Goal: Navigation & Orientation: Find specific page/section

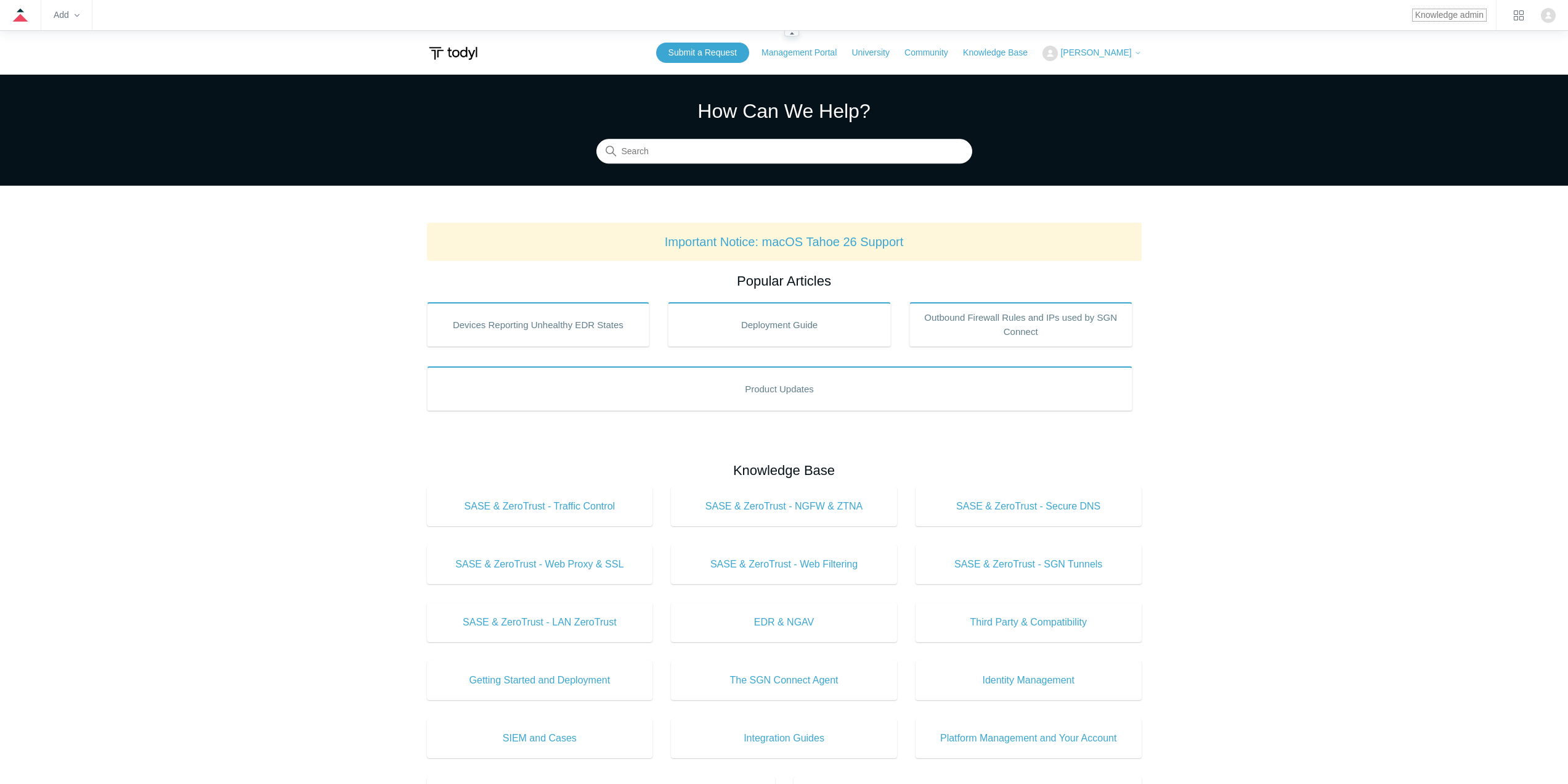
click at [1415, 15] on link "Knowledge admin" at bounding box center [1449, 15] width 68 height 6
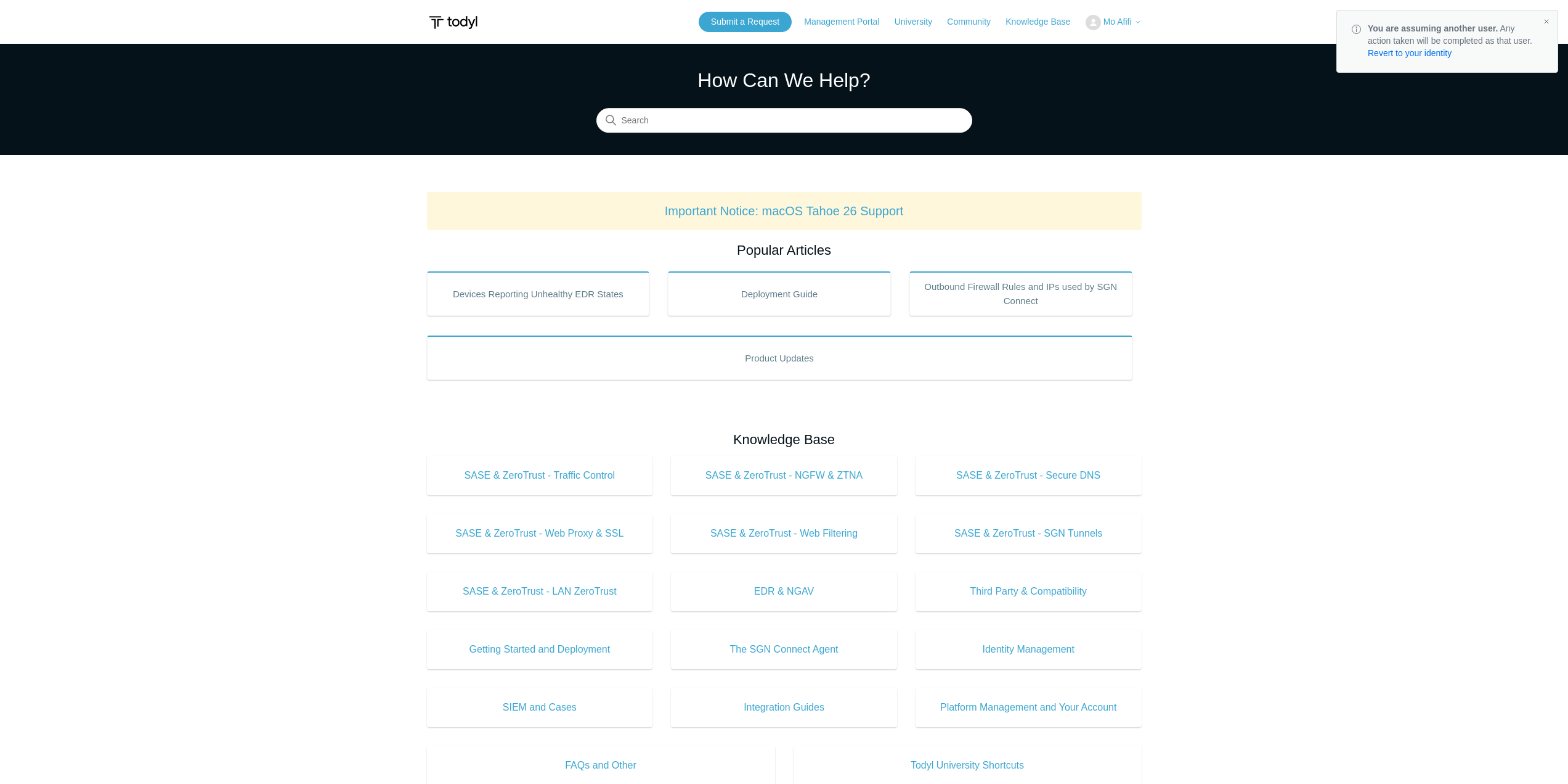
drag, startPoint x: 1100, startPoint y: 126, endPoint x: 1177, endPoint y: 433, distance: 316.5
click at [1177, 433] on main "Todyl Support Center How Can We Help? Search Important Notice: macOS Tahoe 26 S…" at bounding box center [784, 577] width 1568 height 1067
